Goal: Task Accomplishment & Management: Use online tool/utility

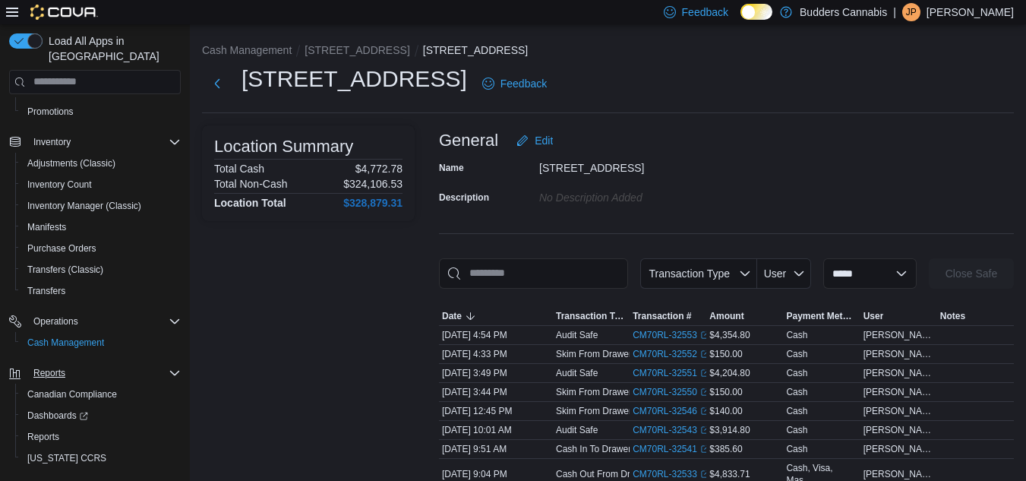
scroll to position [195, 0]
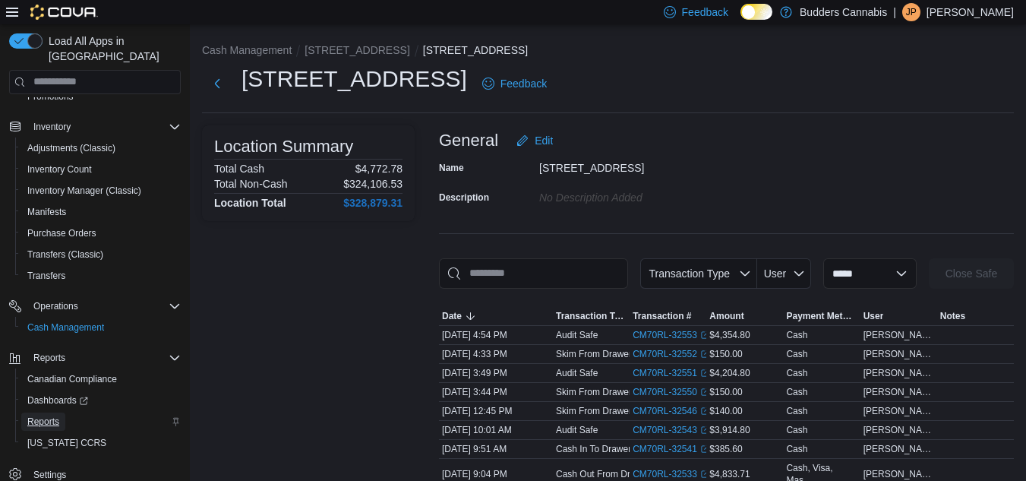
click at [43, 415] on span "Reports" at bounding box center [43, 421] width 32 height 12
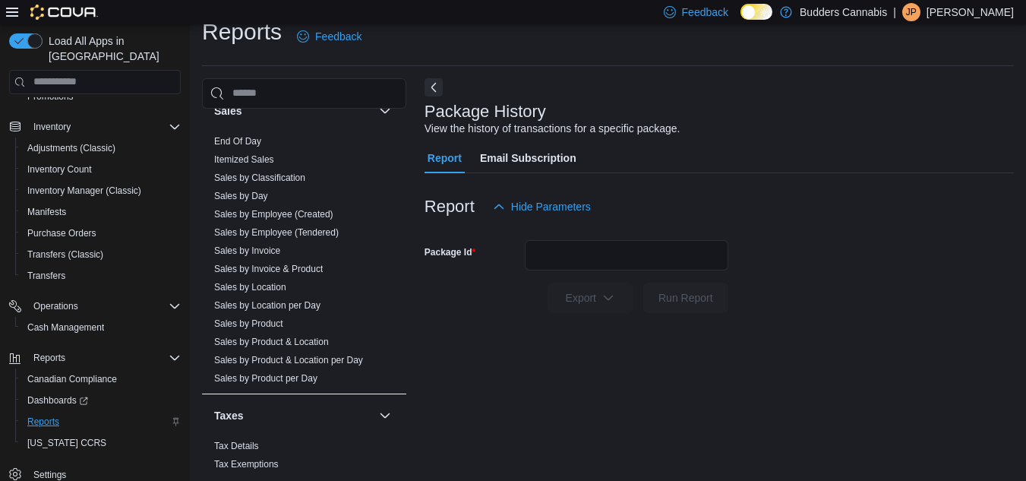
scroll to position [1048, 0]
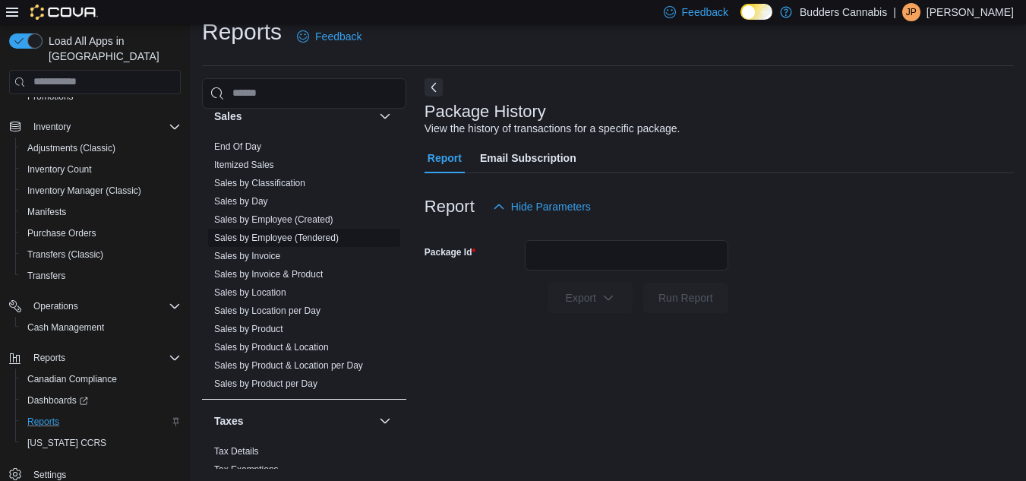
click at [301, 232] on link "Sales by Employee (Tendered)" at bounding box center [276, 237] width 125 height 11
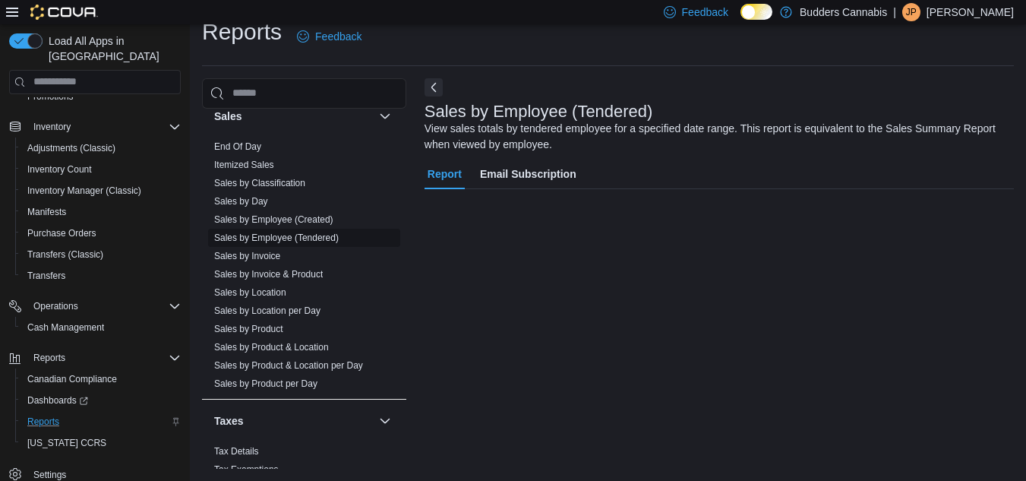
click at [301, 232] on link "Sales by Employee (Tendered)" at bounding box center [276, 237] width 125 height 11
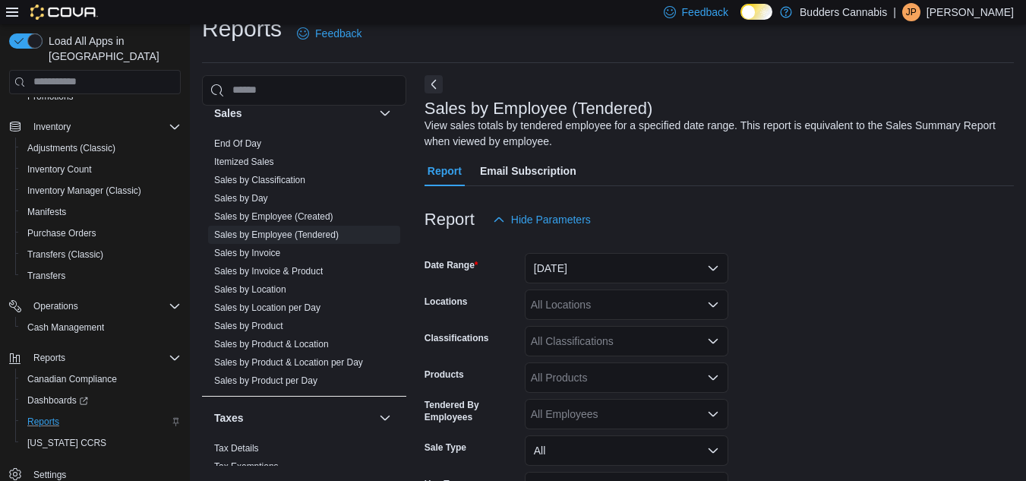
scroll to position [51, 0]
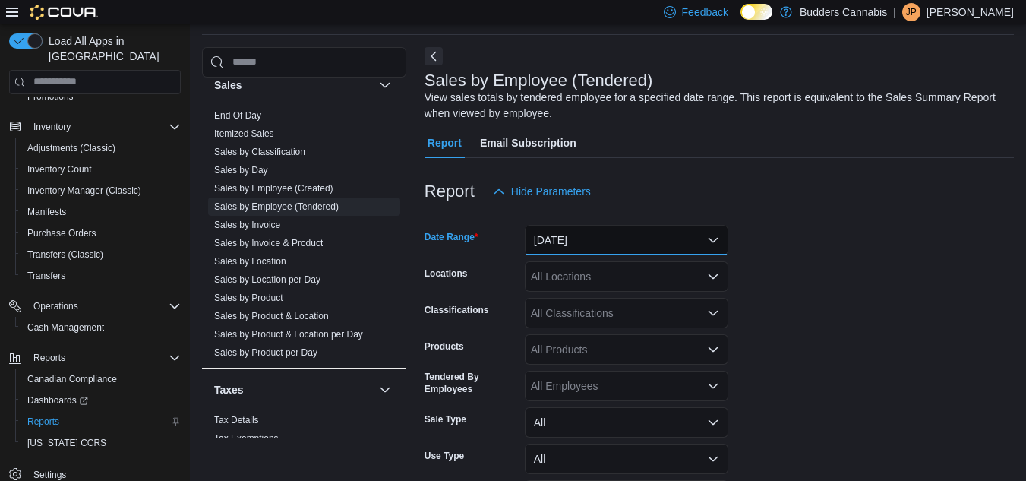
click at [598, 236] on button "[DATE]" at bounding box center [627, 240] width 204 height 30
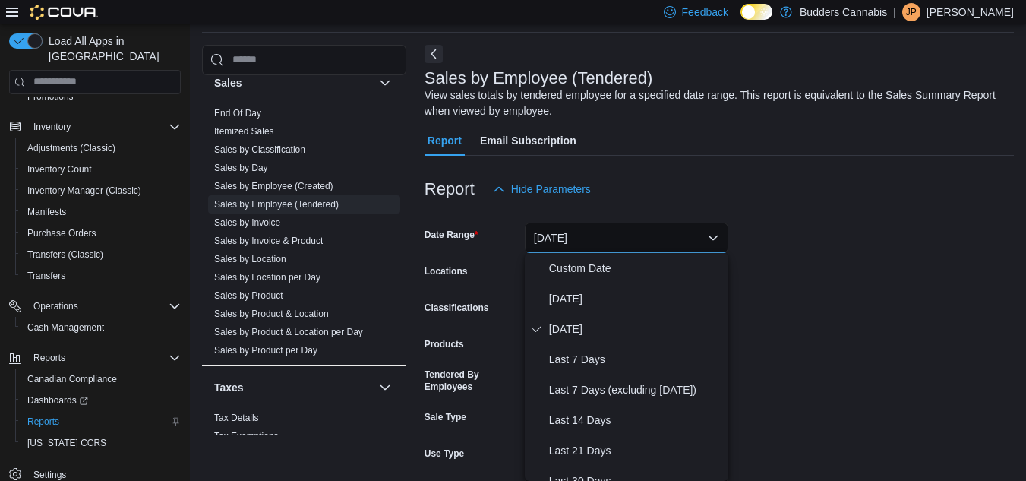
click at [751, 142] on div "Report Email Subscription" at bounding box center [719, 140] width 589 height 30
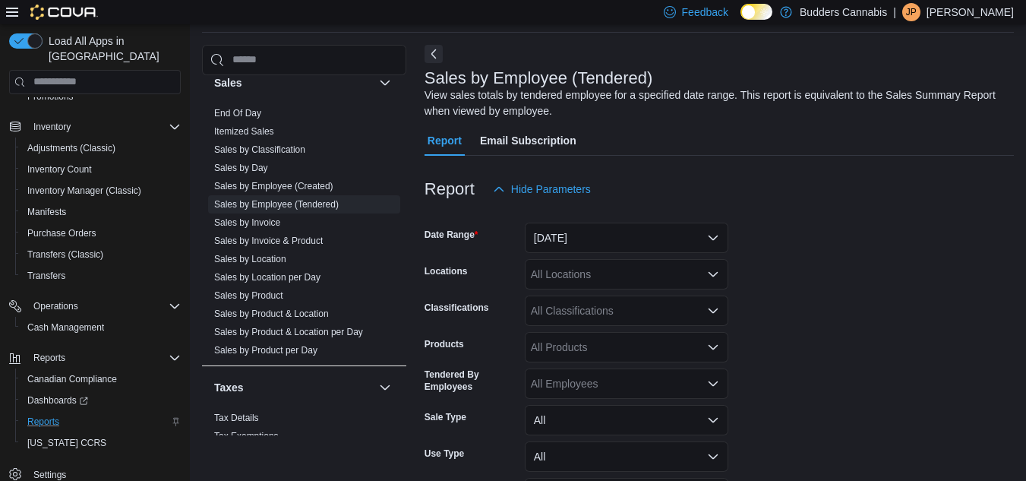
click at [639, 267] on div "All Locations" at bounding box center [627, 274] width 204 height 30
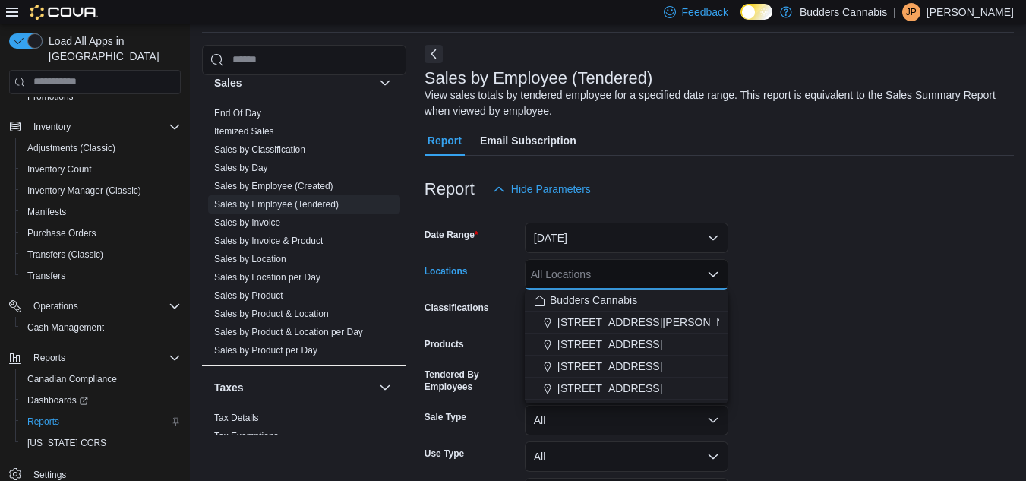
click at [759, 290] on form "Date Range [DATE] Locations All Locations Combo box. Selected. Combo box input.…" at bounding box center [719, 377] width 589 height 346
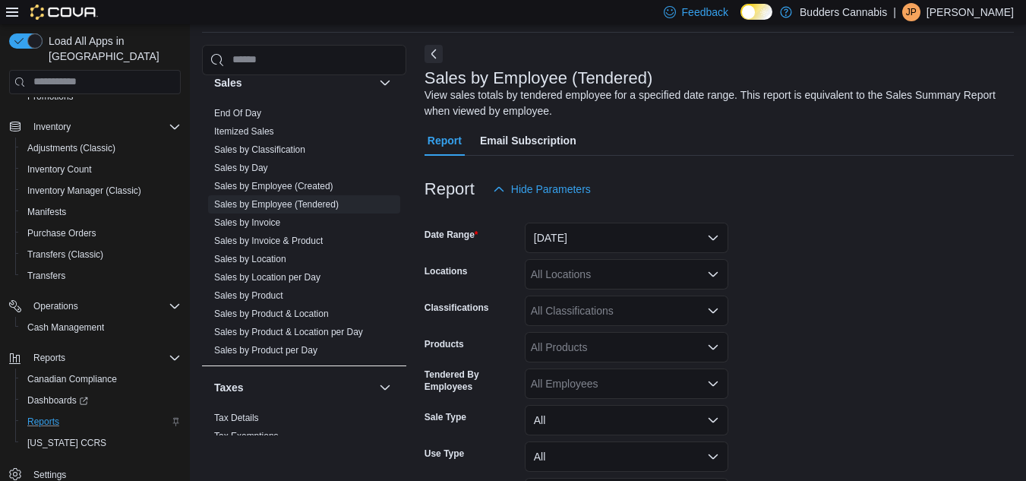
click at [759, 290] on form "Date Range [DATE] Locations All Locations Classifications All Classifications P…" at bounding box center [719, 377] width 589 height 346
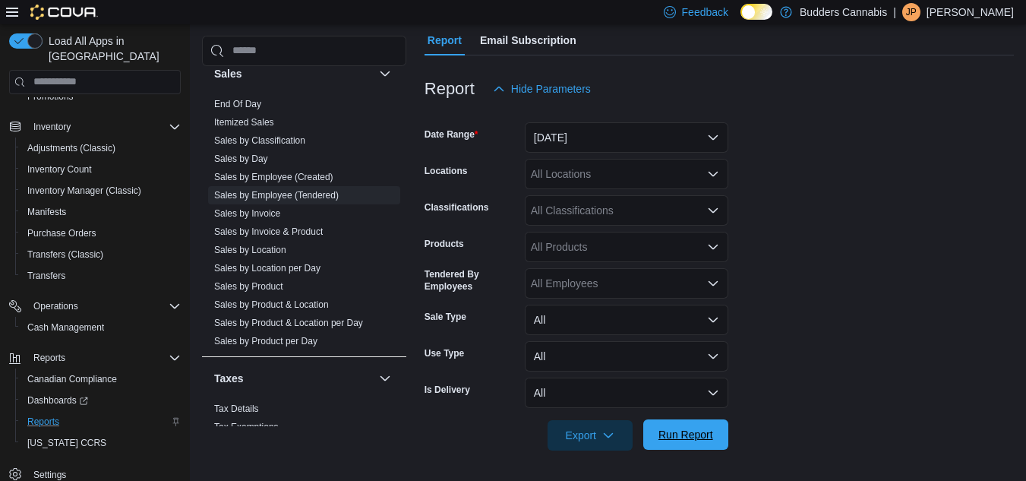
click at [689, 425] on span "Run Report" at bounding box center [685, 434] width 67 height 30
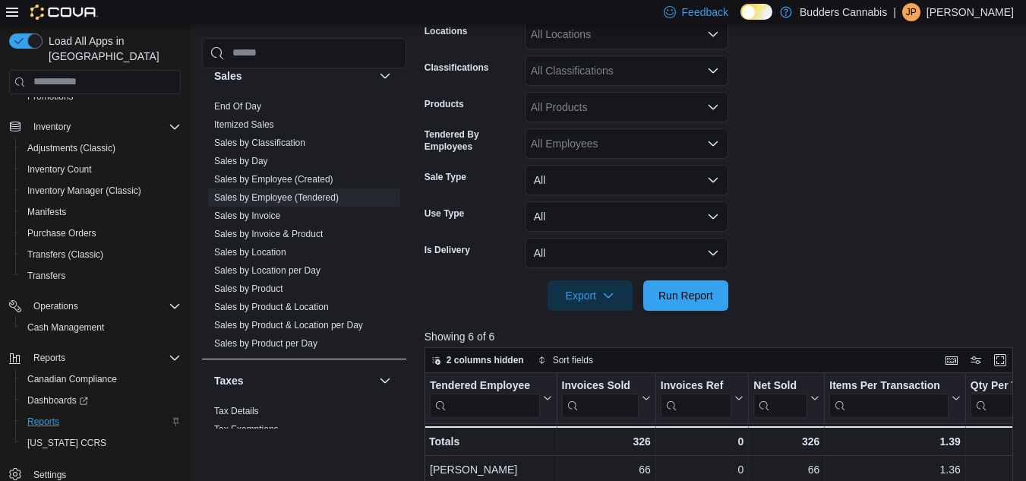
click at [686, 53] on form "Date Range [DATE] Locations All Locations Classifications All Classifications P…" at bounding box center [722, 137] width 595 height 346
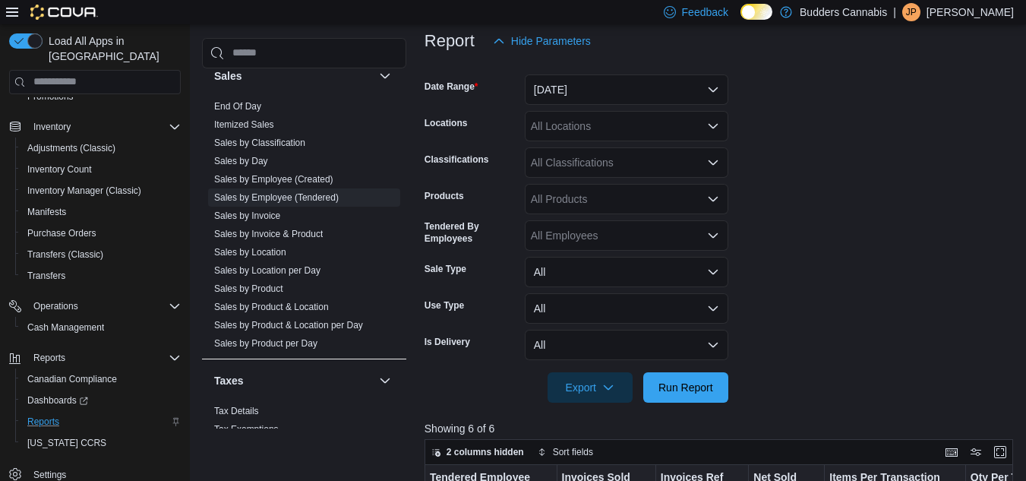
scroll to position [197, 0]
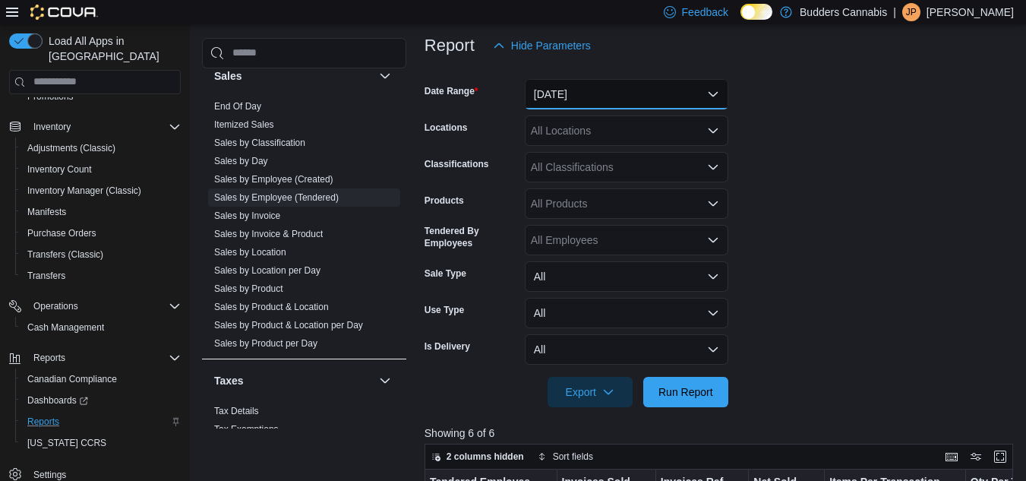
click at [661, 89] on button "[DATE]" at bounding box center [627, 94] width 204 height 30
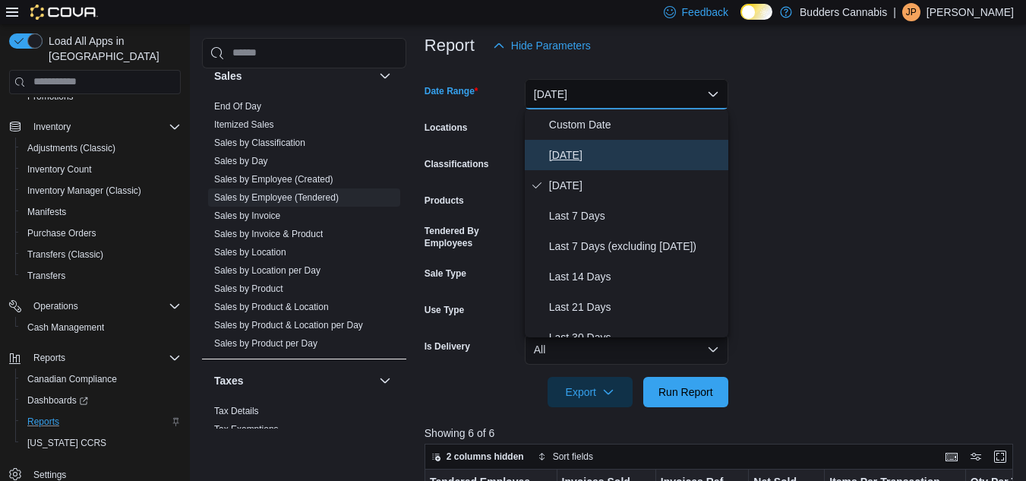
click at [639, 156] on span "[DATE]" at bounding box center [635, 155] width 173 height 18
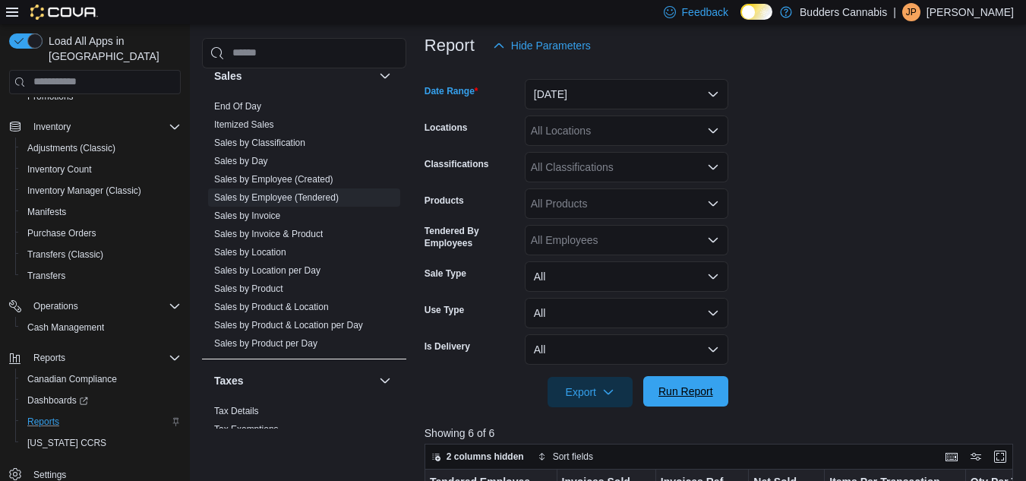
click at [662, 380] on span "Run Report" at bounding box center [685, 391] width 67 height 30
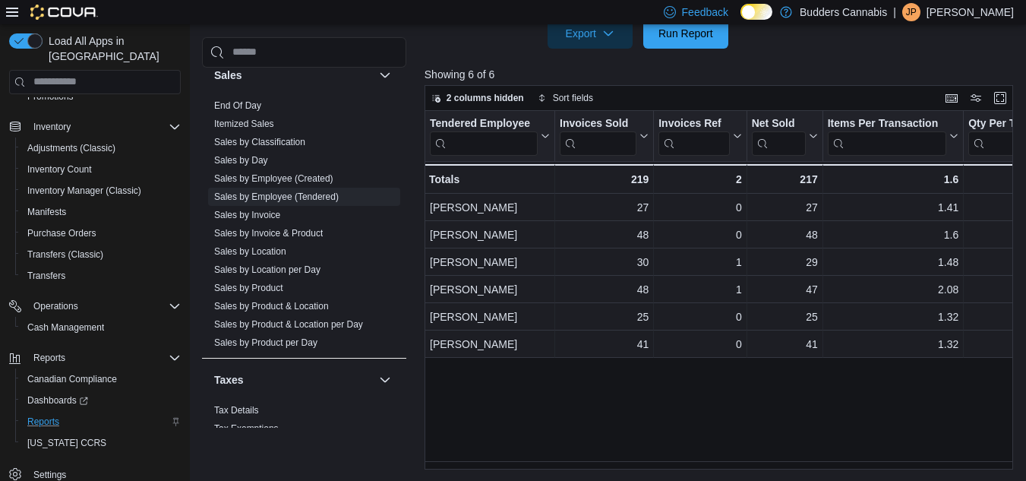
click at [595, 425] on div "Tendered Employee Click to view column header actions Invoices Sold Click to vi…" at bounding box center [722, 290] width 595 height 358
drag, startPoint x: 512, startPoint y: 461, endPoint x: 558, endPoint y: 462, distance: 46.3
click at [558, 462] on div "Tendered Employee Click to view column header actions Invoices Sold Click to vi…" at bounding box center [722, 290] width 595 height 358
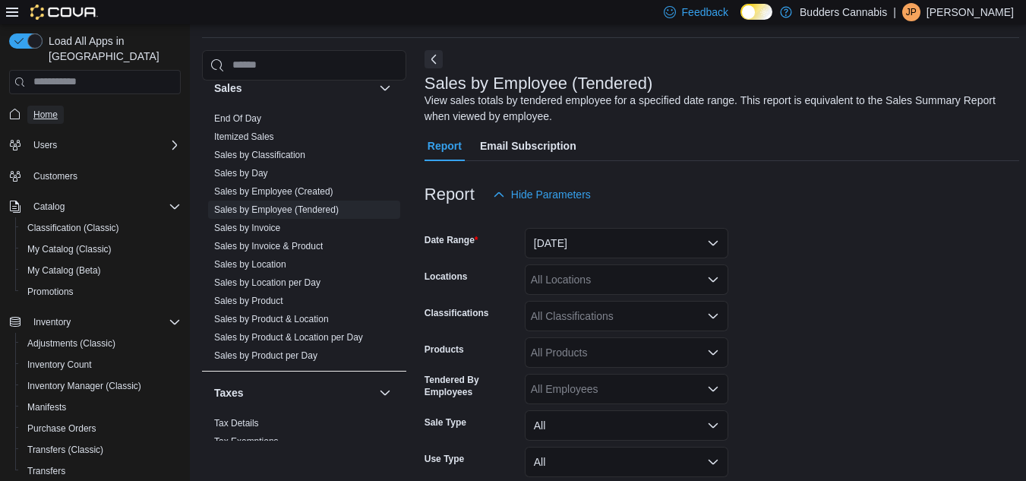
click at [39, 108] on span "Home" at bounding box center [45, 115] width 24 height 18
